Goal: Task Accomplishment & Management: Complete application form

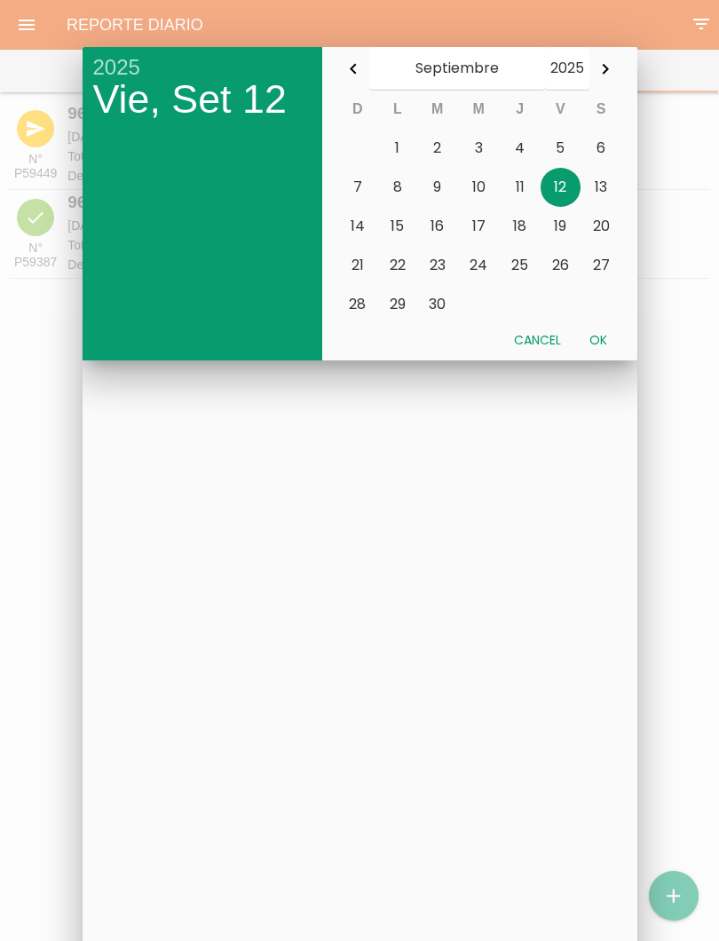
click at [597, 340] on button "Ok" at bounding box center [598, 340] width 46 height 32
type input "[DATE]"
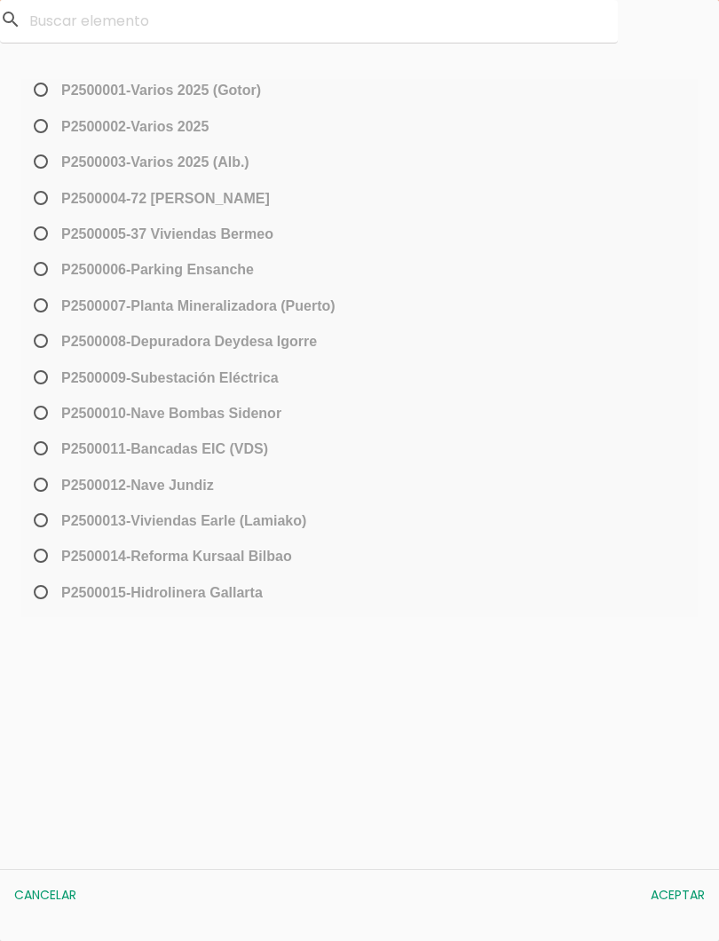
click at [51, 526] on span "﻿P2500013-[PERSON_NAME] (Lamiako)" at bounding box center [168, 521] width 276 height 22
click at [42, 526] on input "﻿P2500013-[PERSON_NAME] (Lamiako)" at bounding box center [36, 527] width 12 height 28
radio input "true"
click at [680, 897] on button "Aceptar" at bounding box center [678, 895] width 72 height 32
select select "96"
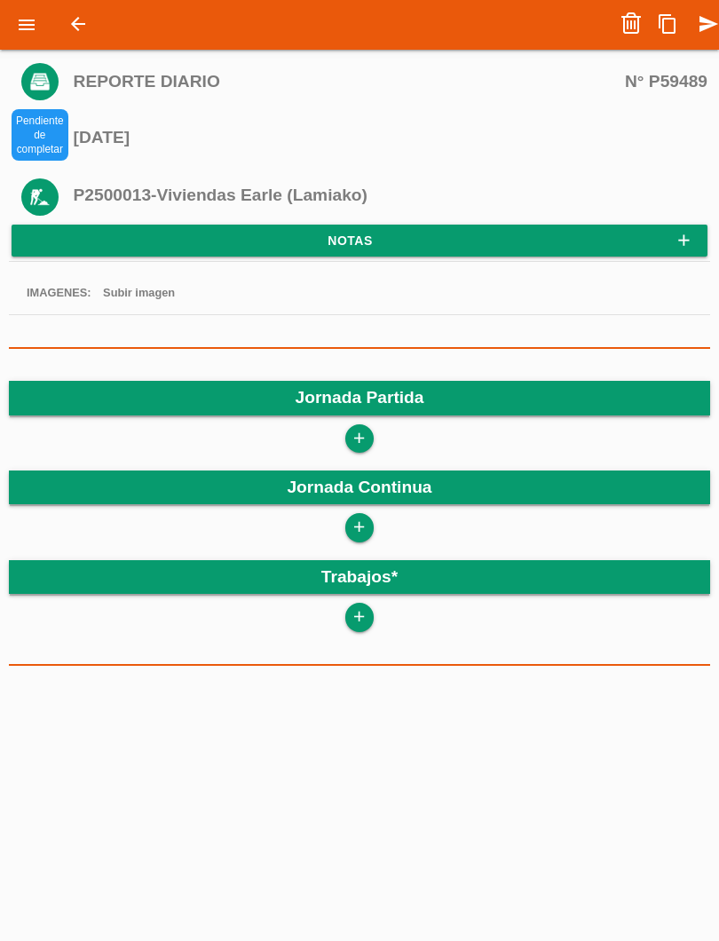
click at [374, 437] on link "add" at bounding box center [359, 438] width 28 height 28
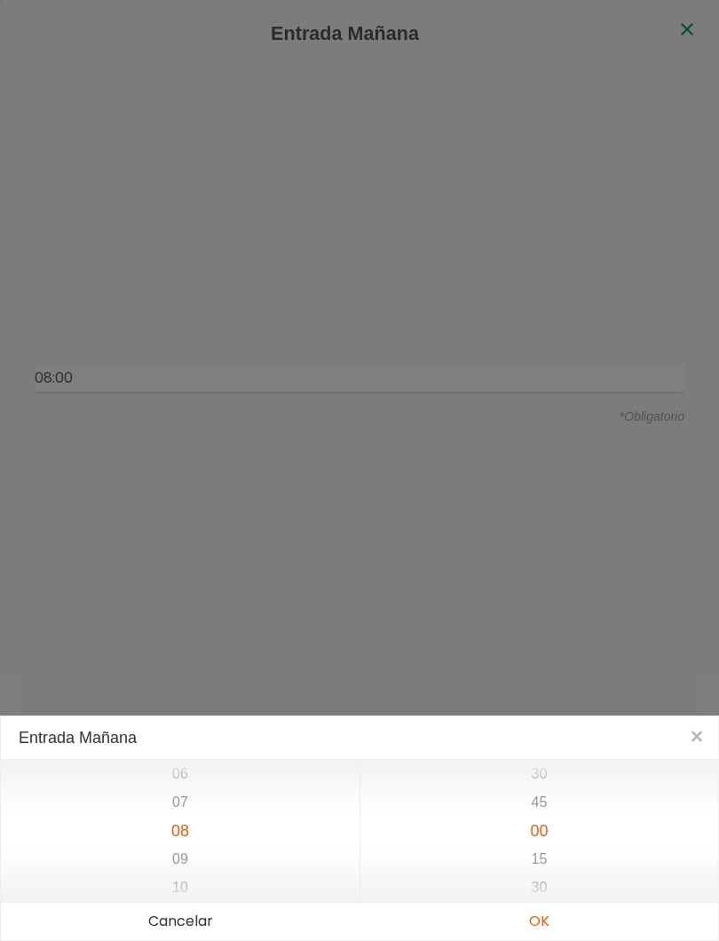
click at [553, 923] on button "OK" at bounding box center [539, 921] width 359 height 37
click at [541, 922] on button "OK" at bounding box center [539, 921] width 359 height 37
click at [552, 922] on button "OK" at bounding box center [539, 921] width 359 height 37
click at [280, 812] on div "14 15 16 17 18 19 20" at bounding box center [180, 831] width 359 height 142
click at [543, 924] on button "OK" at bounding box center [539, 921] width 359 height 37
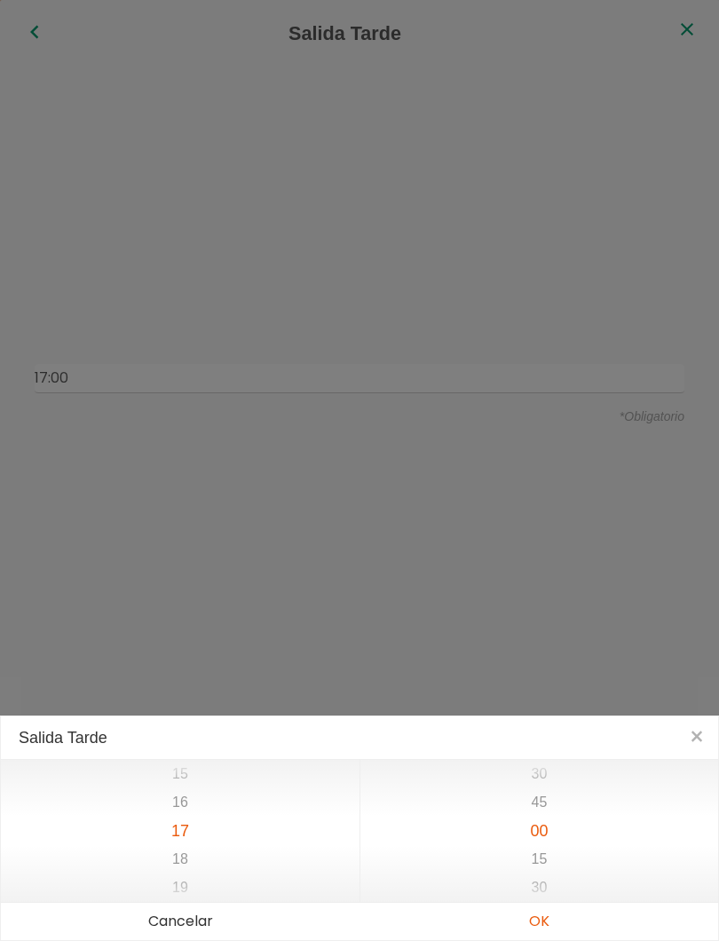
type input "08:00"
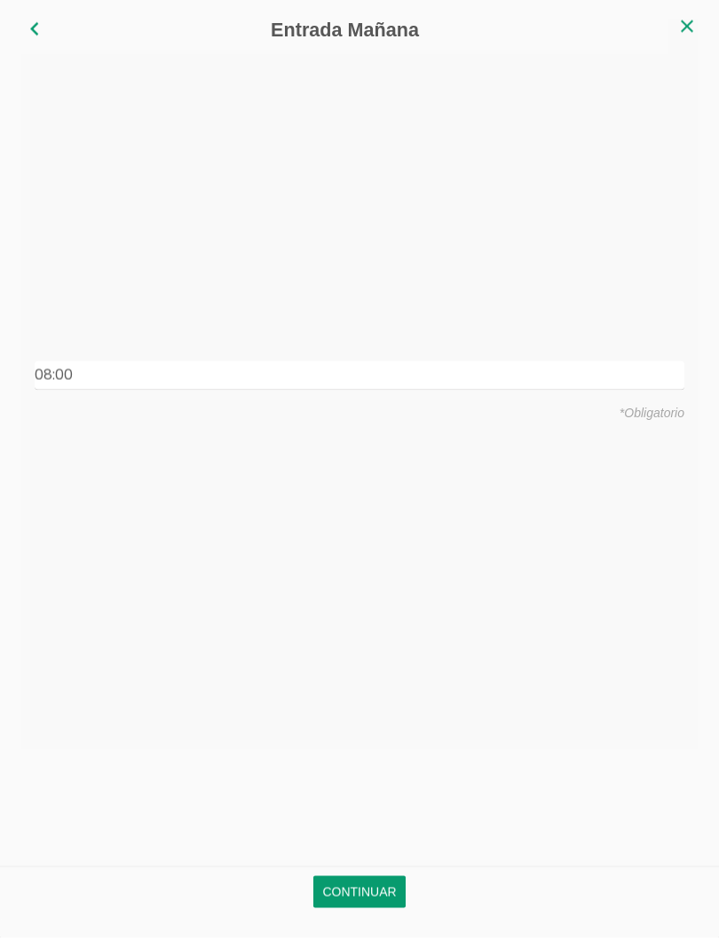
scroll to position [306, 0]
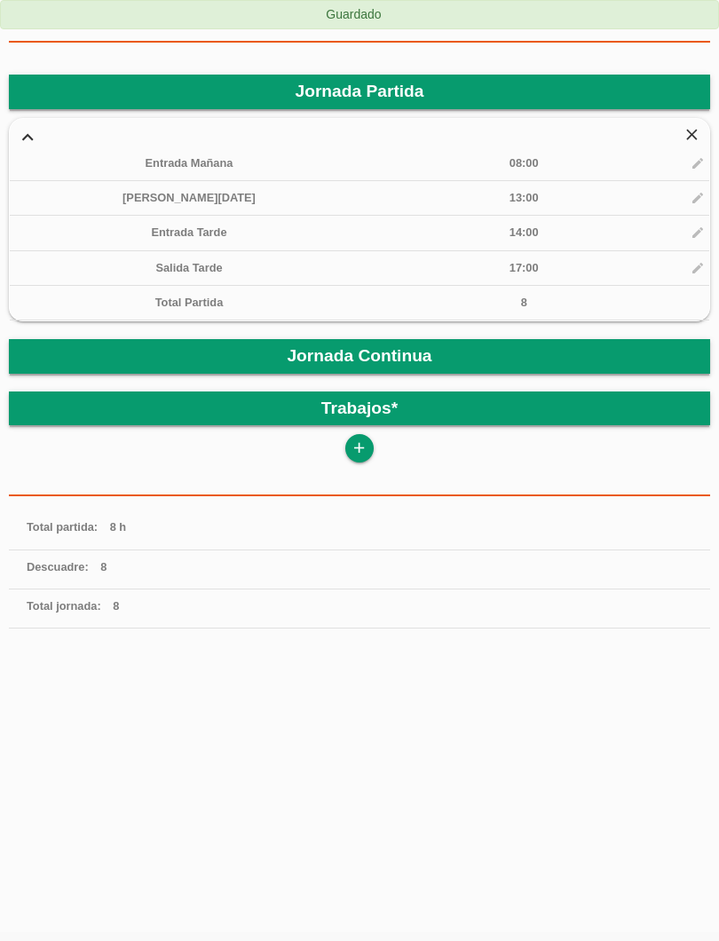
click at [367, 438] on icon "add" at bounding box center [359, 448] width 17 height 28
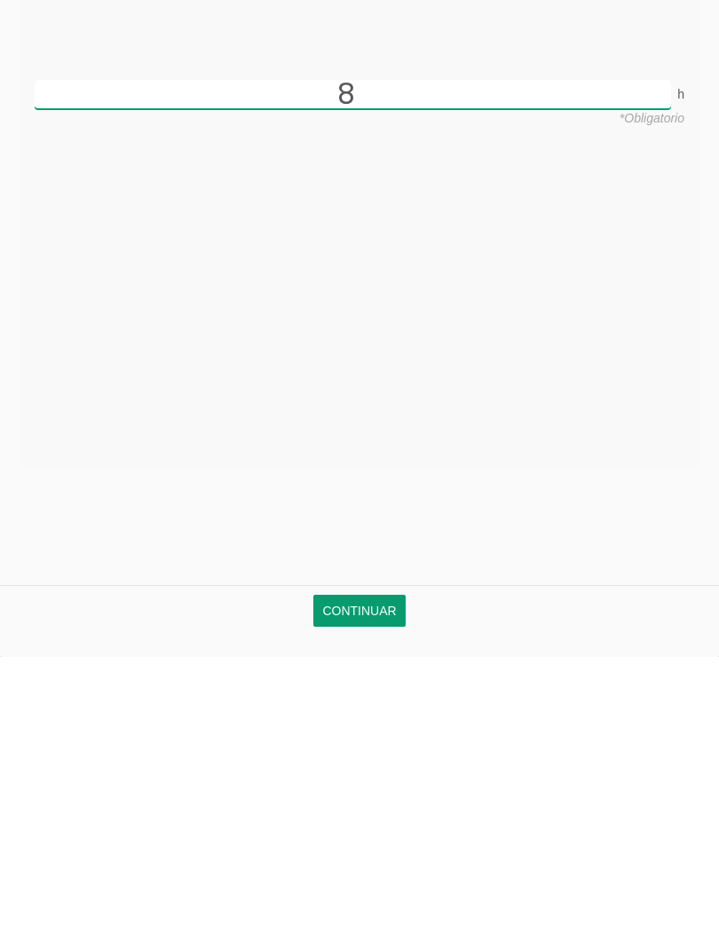
scroll to position [154, 0]
type input "8"
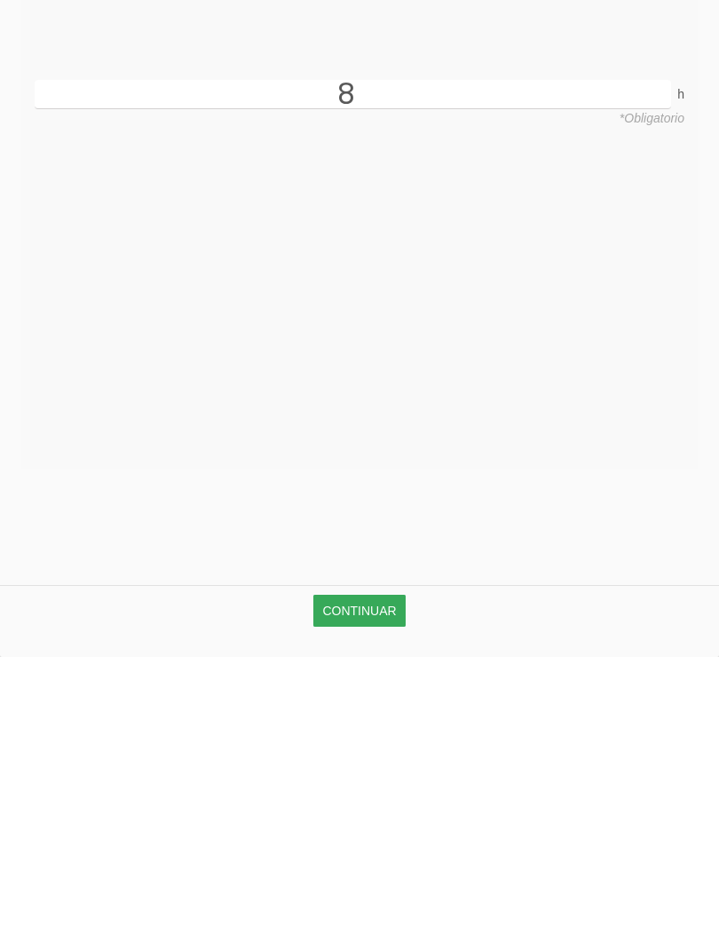
click at [367, 879] on link "Continuar" at bounding box center [358, 895] width 91 height 32
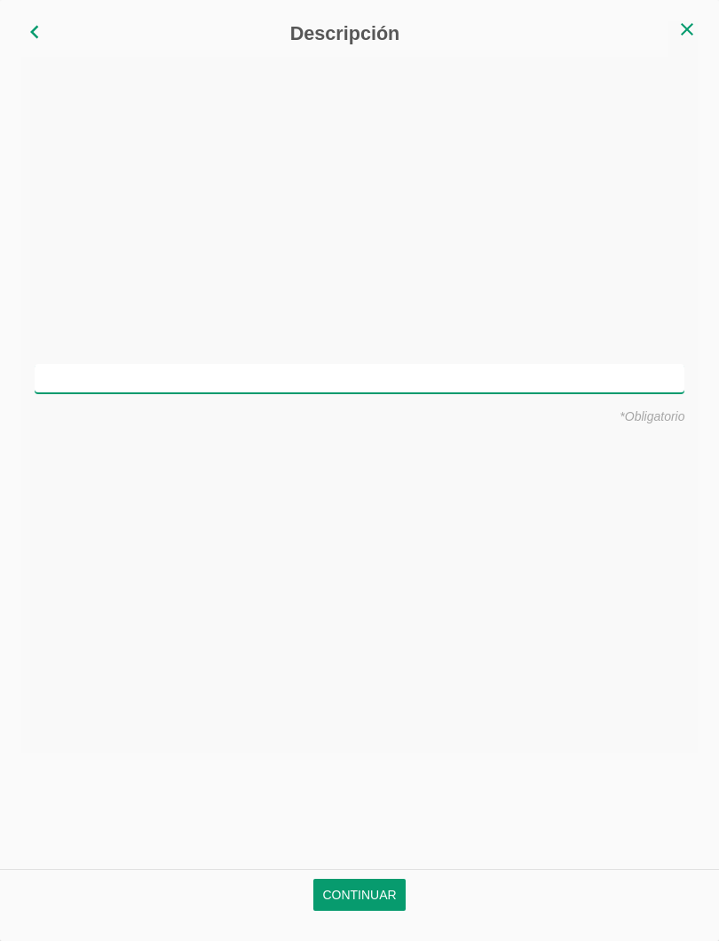
scroll to position [0, 0]
click at [489, 371] on input "text" at bounding box center [400, 378] width 650 height 29
type input "Montar vigas y encepados"
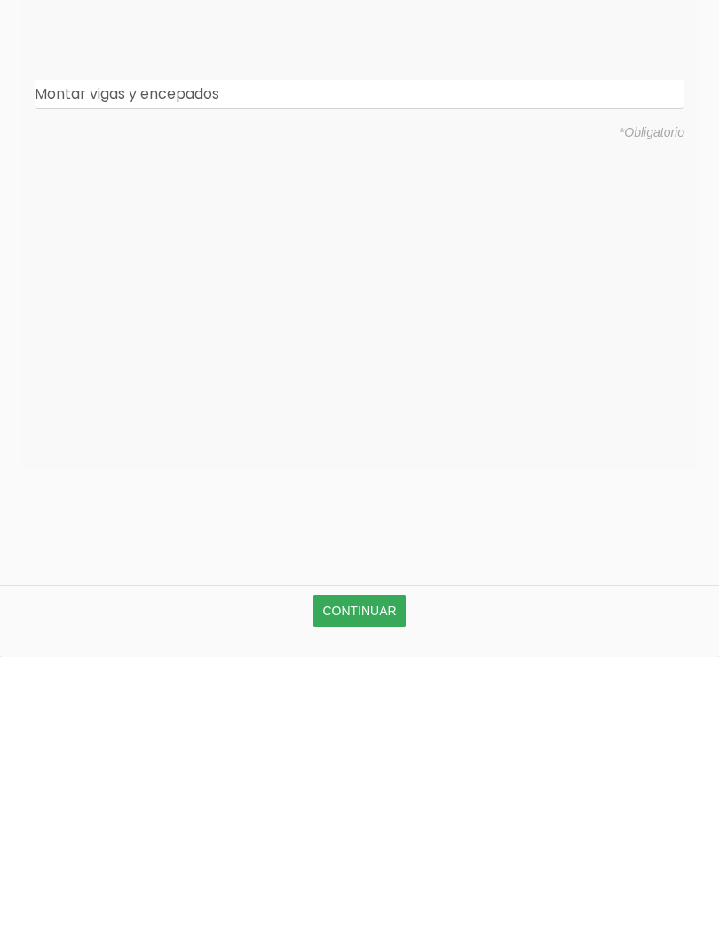
click at [379, 879] on link "Continuar" at bounding box center [358, 895] width 91 height 32
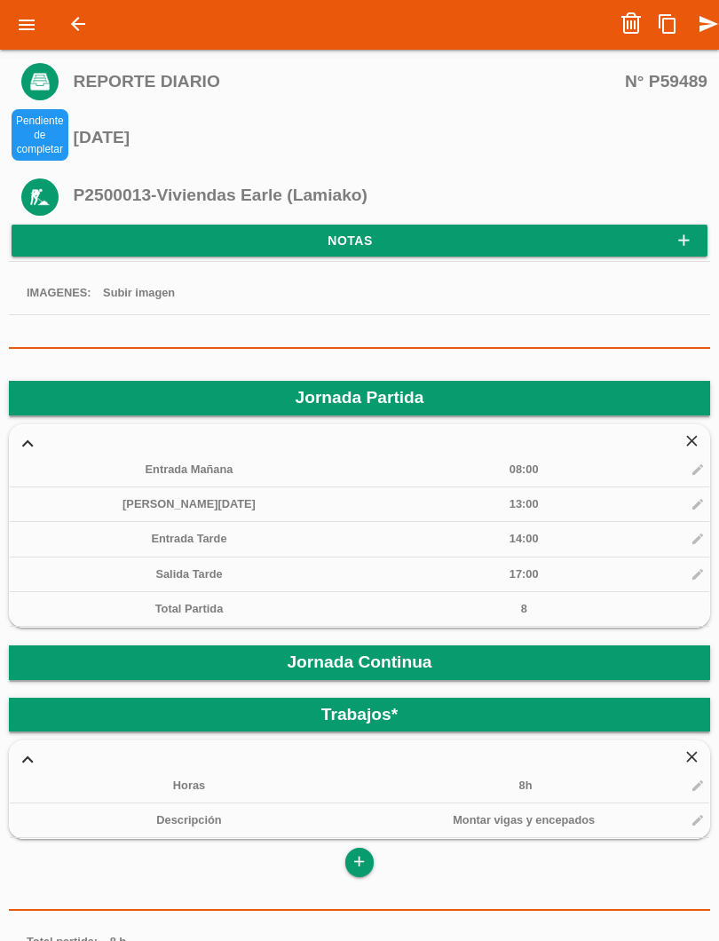
click at [698, 25] on icon "send" at bounding box center [708, 24] width 21 height 36
